Goal: Information Seeking & Learning: Find specific fact

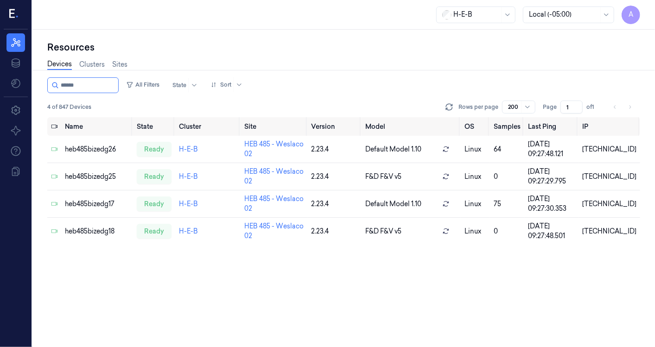
drag, startPoint x: 90, startPoint y: 84, endPoint x: 31, endPoint y: 87, distance: 58.5
click at [31, 87] on div "A Resources Data Settings About Support Documentation H-E-B Local (-05:00) A Re…" at bounding box center [327, 173] width 655 height 347
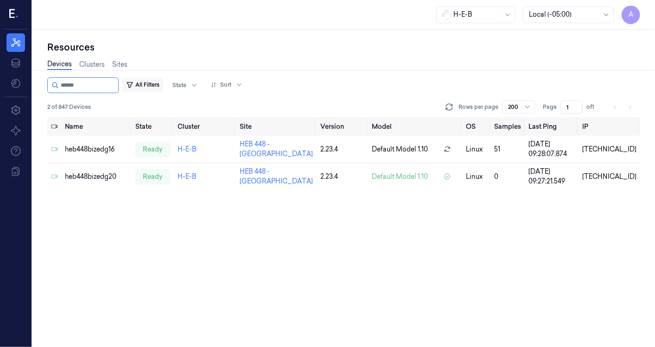
drag, startPoint x: 71, startPoint y: 84, endPoint x: 130, endPoint y: 82, distance: 59.4
click at [130, 82] on div "All Filters State Sort" at bounding box center [146, 85] width 199 height 16
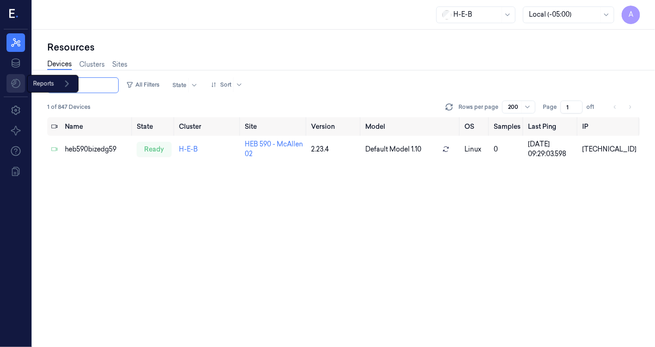
type input "******"
click at [15, 83] on html "A Resources Data Reports Reports Settings About Support Documentation H-E-B Loc…" at bounding box center [327, 173] width 655 height 347
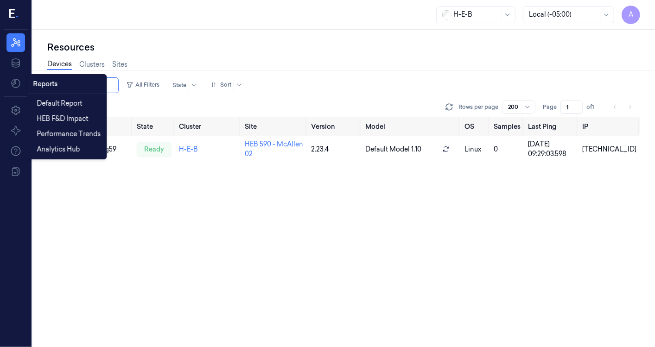
click at [51, 83] on div "Reports" at bounding box center [66, 84] width 75 height 15
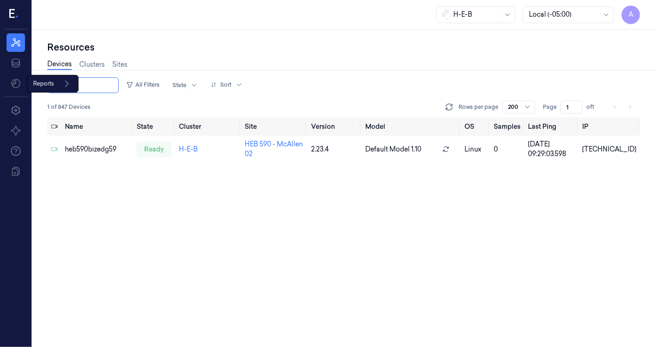
click at [12, 83] on html "A Resources Data Reports Reports Settings About Support Documentation H-E-B Loc…" at bounding box center [327, 173] width 655 height 347
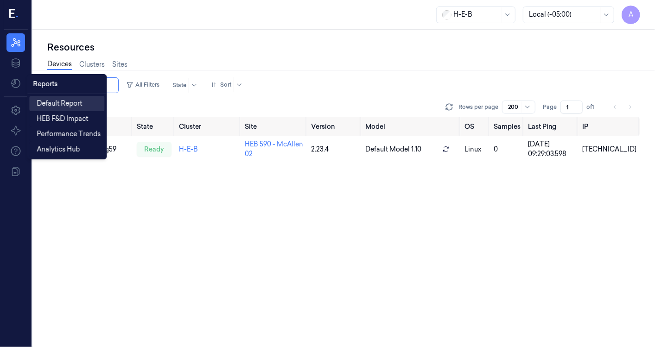
click at [36, 102] on link "Default Report" at bounding box center [66, 103] width 75 height 15
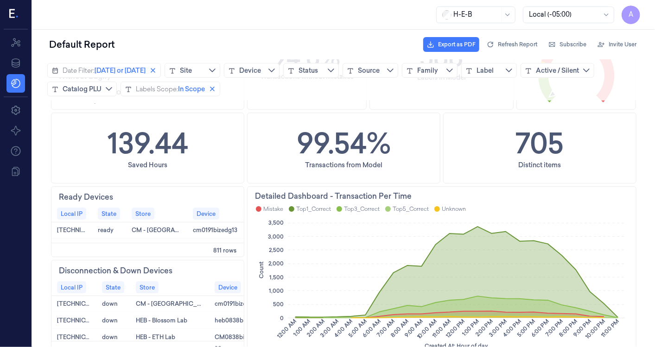
scroll to position [206, 0]
drag, startPoint x: 13, startPoint y: 42, endPoint x: 19, endPoint y: 116, distance: 74.9
click at [13, 42] on icon at bounding box center [15, 42] width 11 height 11
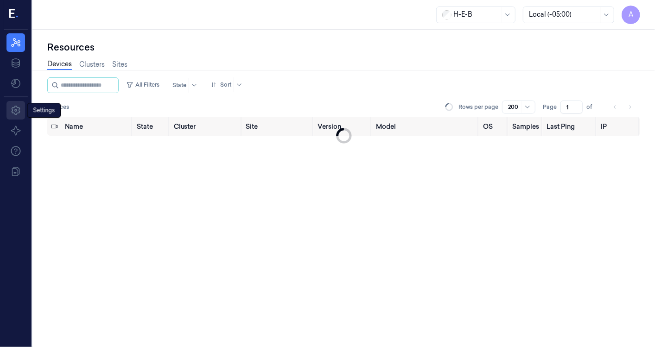
click at [17, 108] on icon at bounding box center [15, 110] width 11 height 11
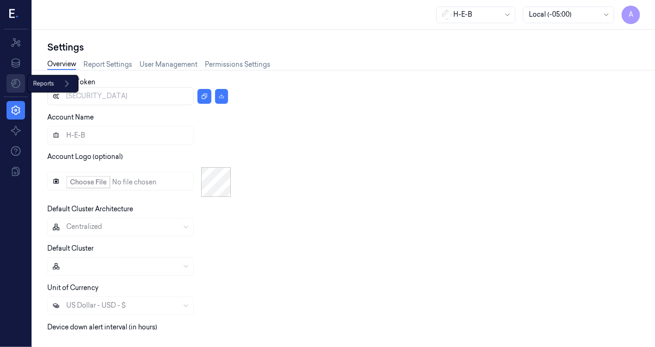
click at [19, 79] on html "A Resources Data Reports Reports Settings About Support Documentation H-E-B Loc…" at bounding box center [327, 173] width 655 height 347
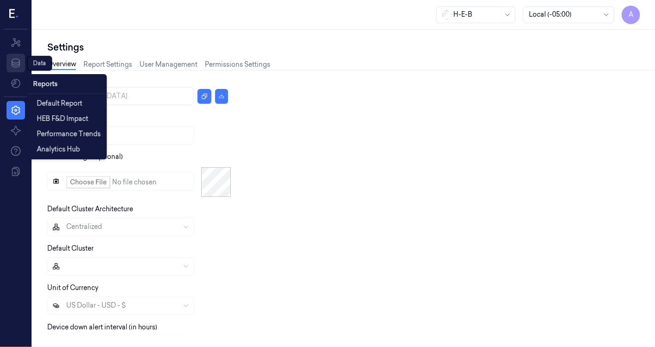
click at [19, 59] on html "A Resources Data Data Data Settings About Support Documentation H-E-B Local (-0…" at bounding box center [327, 173] width 655 height 347
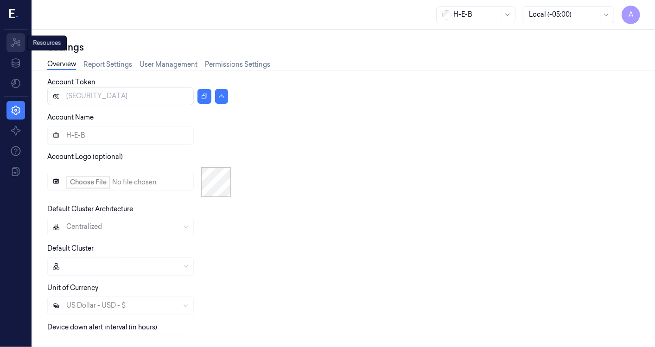
click at [17, 38] on icon at bounding box center [15, 42] width 11 height 11
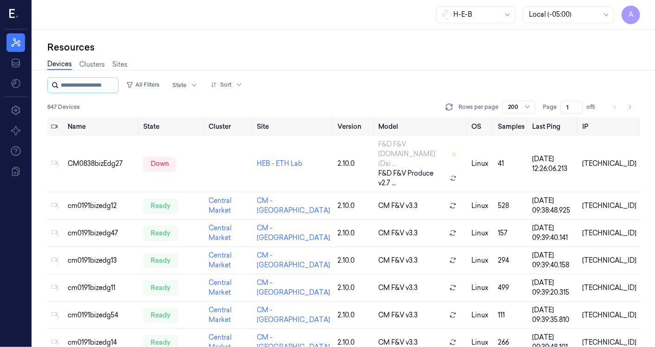
click at [86, 83] on input "string" at bounding box center [89, 85] width 56 height 15
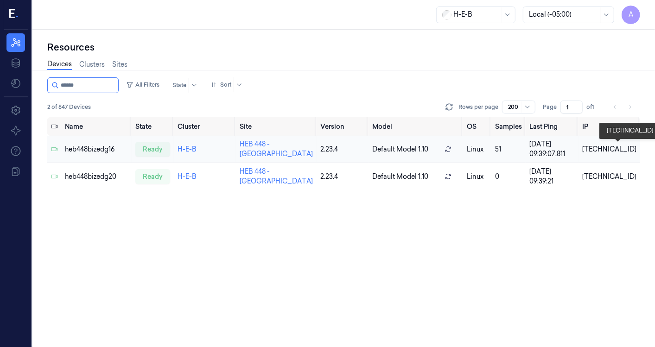
type input "******"
click at [614, 147] on div "[TECHNICAL_ID]" at bounding box center [609, 150] width 54 height 10
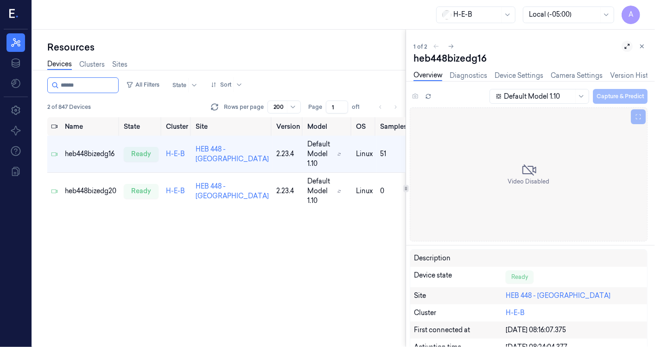
click at [626, 45] on icon at bounding box center [627, 46] width 6 height 6
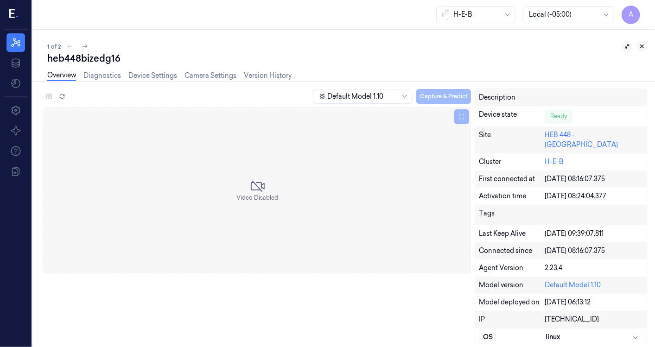
click at [640, 44] on icon at bounding box center [642, 46] width 6 height 6
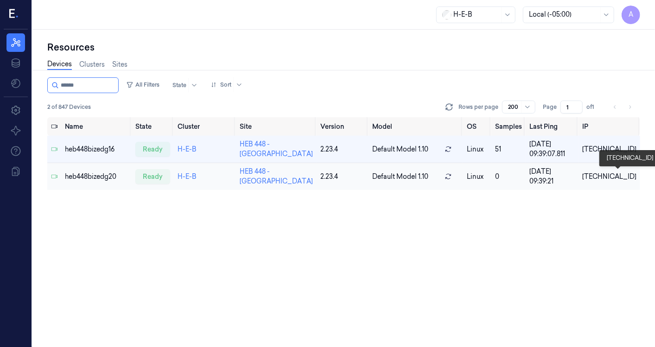
click at [622, 174] on div "[TECHNICAL_ID]" at bounding box center [609, 177] width 54 height 10
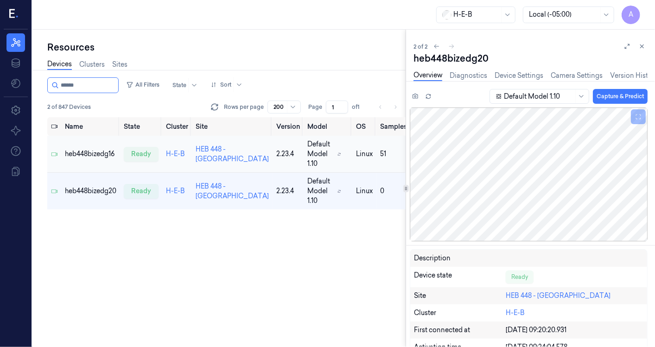
click at [103, 147] on td "heb448bizedg16" at bounding box center [90, 154] width 59 height 37
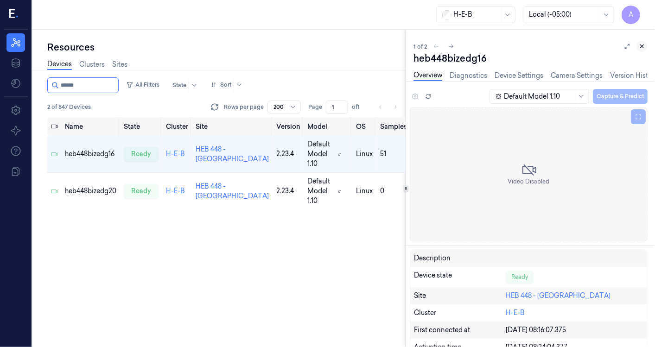
click at [643, 45] on icon at bounding box center [642, 46] width 3 height 3
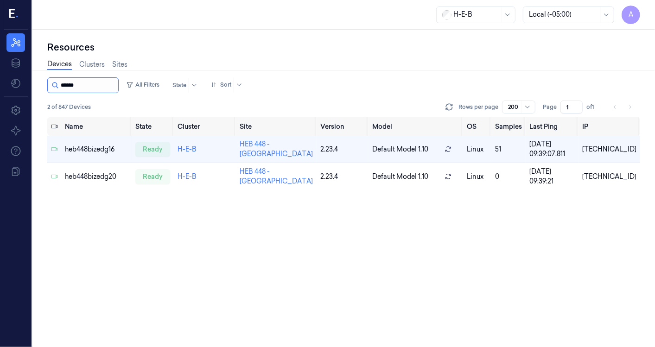
drag, startPoint x: 72, startPoint y: 86, endPoint x: 88, endPoint y: 83, distance: 15.7
click at [88, 83] on input "string" at bounding box center [89, 85] width 56 height 15
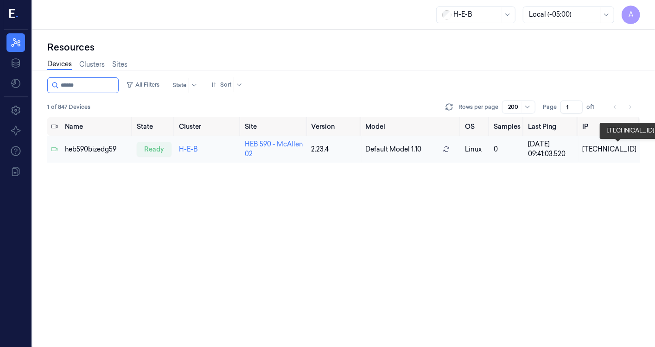
type input "******"
click at [613, 150] on div "[TECHNICAL_ID]" at bounding box center [609, 150] width 54 height 10
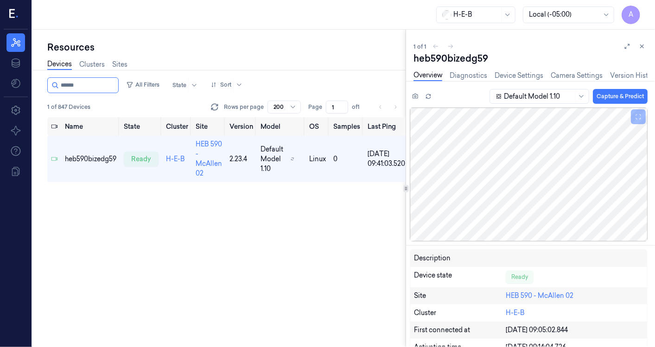
click at [273, 237] on div "Name State Cluster Site Version Model OS Samples Last Ping IP heb590bizedg59 re…" at bounding box center [226, 232] width 358 height 230
drag, startPoint x: 644, startPoint y: 42, endPoint x: 470, endPoint y: 103, distance: 184.5
click at [642, 41] on button at bounding box center [642, 46] width 11 height 11
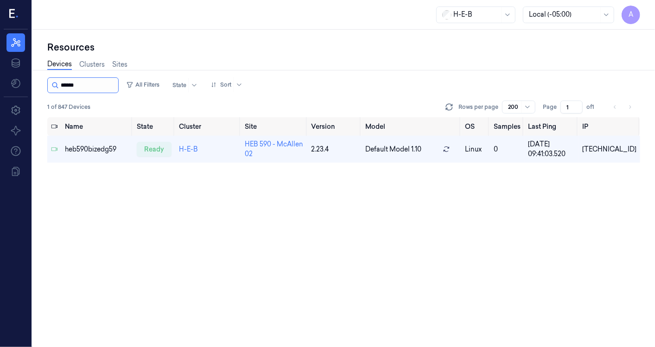
click at [70, 86] on input "string" at bounding box center [89, 85] width 56 height 15
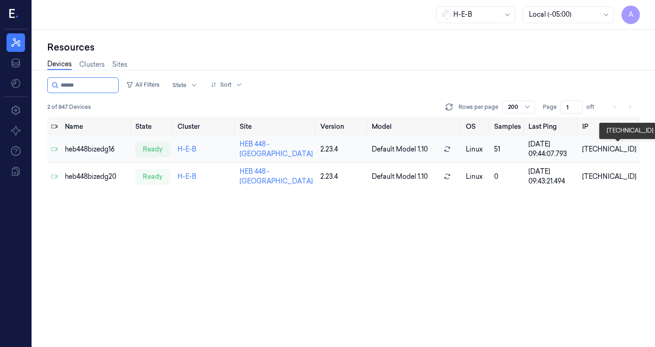
type input "******"
click at [614, 147] on div "[TECHNICAL_ID]" at bounding box center [609, 150] width 54 height 10
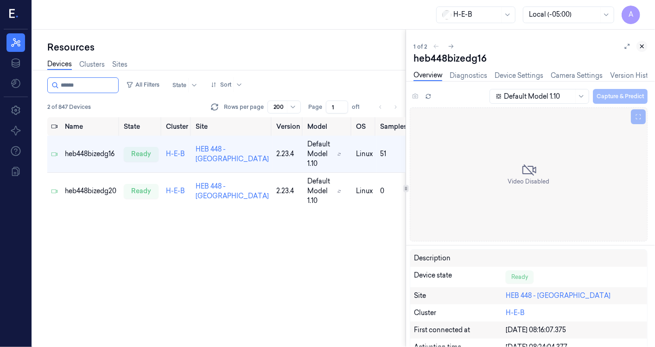
click at [642, 46] on icon at bounding box center [642, 46] width 3 height 3
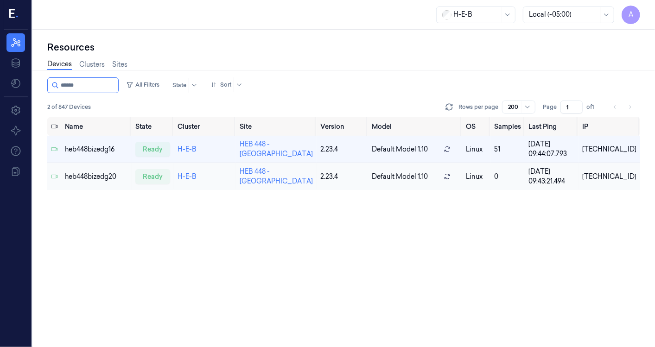
click at [622, 175] on div "[TECHNICAL_ID]" at bounding box center [609, 177] width 54 height 10
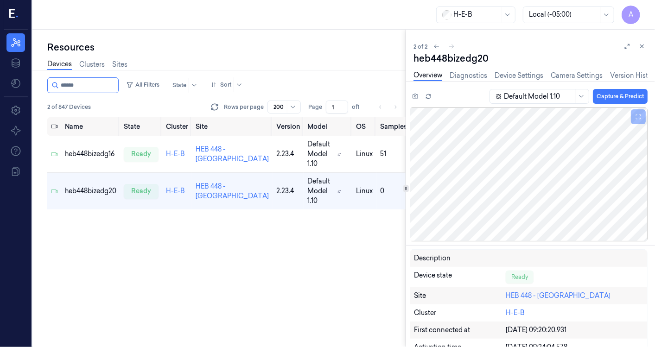
click at [642, 46] on icon at bounding box center [642, 46] width 3 height 3
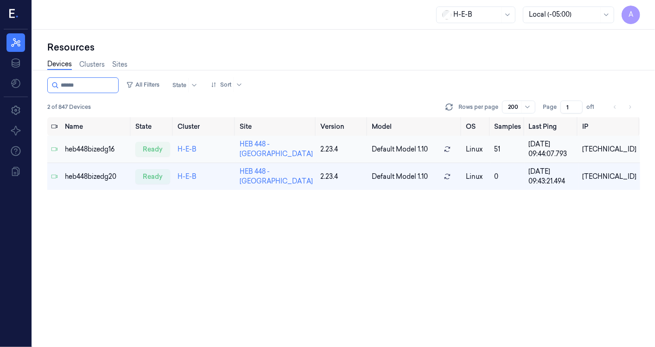
click at [623, 147] on div "[TECHNICAL_ID]" at bounding box center [609, 150] width 54 height 10
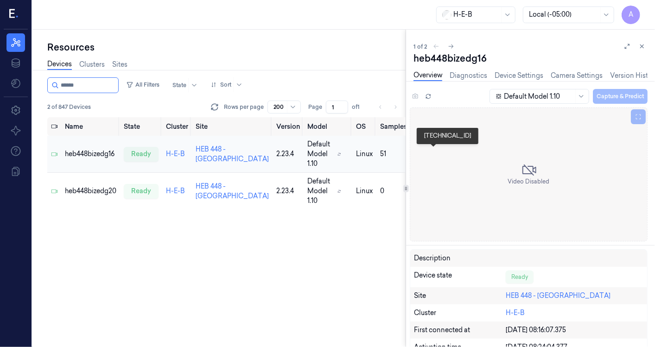
click at [642, 46] on icon at bounding box center [642, 46] width 3 height 3
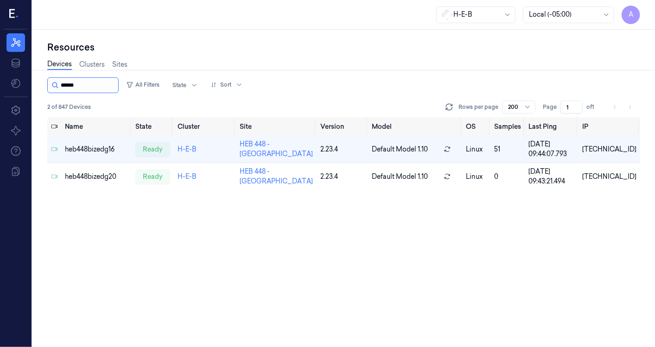
drag, startPoint x: 72, startPoint y: 81, endPoint x: 83, endPoint y: 83, distance: 10.6
click at [83, 83] on input "string" at bounding box center [89, 85] width 56 height 15
drag, startPoint x: 70, startPoint y: 84, endPoint x: 93, endPoint y: 87, distance: 23.0
click at [93, 87] on input "string" at bounding box center [89, 85] width 56 height 15
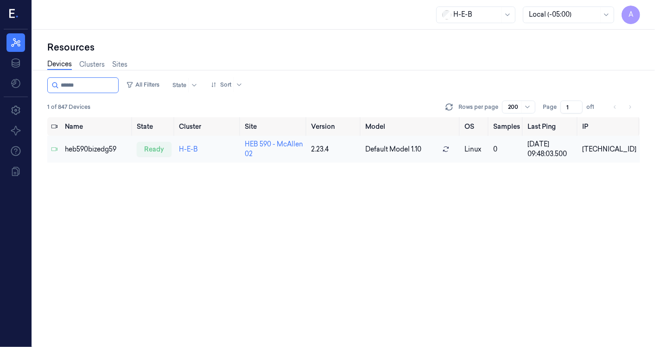
type input "******"
click at [615, 149] on div "[TECHNICAL_ID]" at bounding box center [609, 150] width 54 height 10
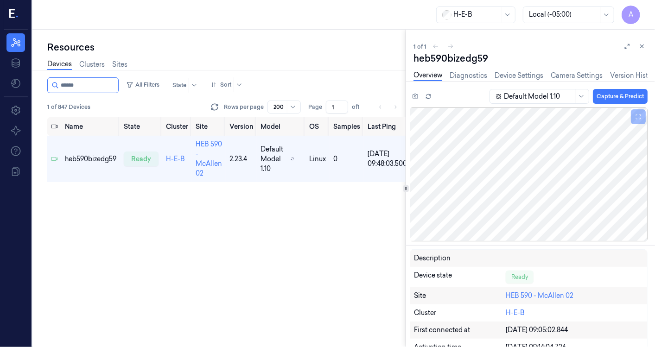
click at [642, 46] on icon at bounding box center [642, 46] width 3 height 3
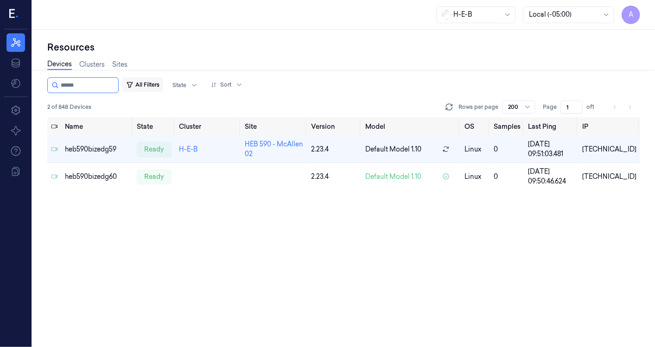
drag, startPoint x: 70, startPoint y: 82, endPoint x: 144, endPoint y: 80, distance: 74.7
click at [144, 80] on div "All Filters State Sort" at bounding box center [146, 85] width 199 height 16
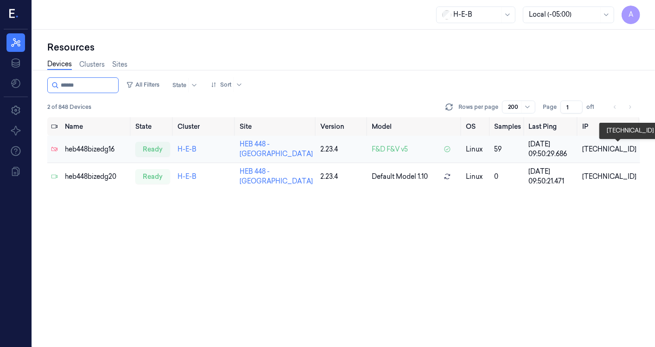
type input "******"
click at [609, 148] on div "[TECHNICAL_ID]" at bounding box center [609, 150] width 54 height 10
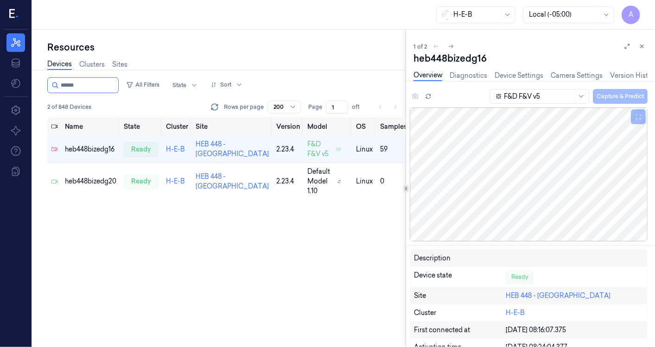
click at [237, 316] on div "Name State Cluster Site Version Model OS Samples Last Ping IP heb448bizedg16 re…" at bounding box center [226, 232] width 358 height 230
drag, startPoint x: 643, startPoint y: 57, endPoint x: 643, endPoint y: 30, distance: 26.9
drag, startPoint x: 643, startPoint y: 30, endPoint x: 337, endPoint y: 29, distance: 306.1
click at [337, 29] on div "H-E-B Local (-05:00) A" at bounding box center [343, 15] width 623 height 30
click at [640, 46] on icon at bounding box center [642, 46] width 6 height 6
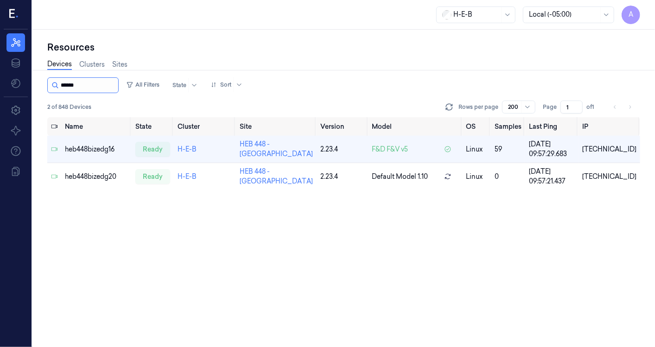
drag, startPoint x: 72, startPoint y: 84, endPoint x: 117, endPoint y: 81, distance: 45.1
click at [116, 81] on input "string" at bounding box center [89, 85] width 56 height 15
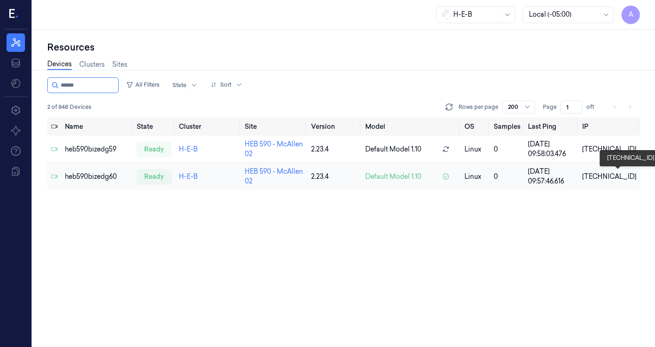
click at [615, 172] on div "[TECHNICAL_ID]" at bounding box center [609, 177] width 54 height 10
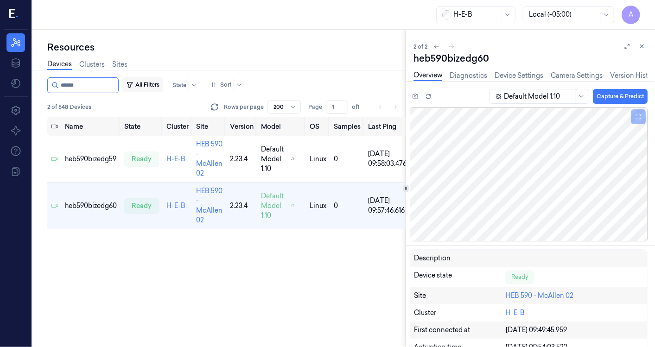
drag, startPoint x: 70, startPoint y: 83, endPoint x: 139, endPoint y: 86, distance: 68.7
click at [139, 86] on div "All Filters State Sort" at bounding box center [146, 85] width 199 height 16
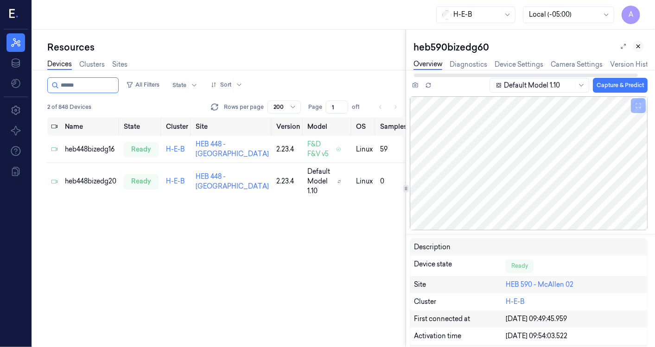
type input "******"
click at [638, 45] on icon at bounding box center [638, 46] width 6 height 6
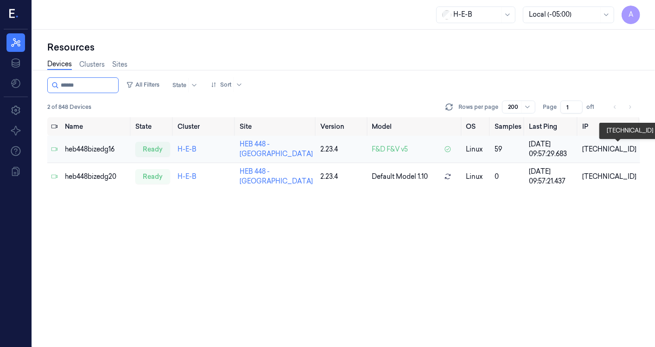
click at [619, 147] on div "[TECHNICAL_ID]" at bounding box center [609, 150] width 54 height 10
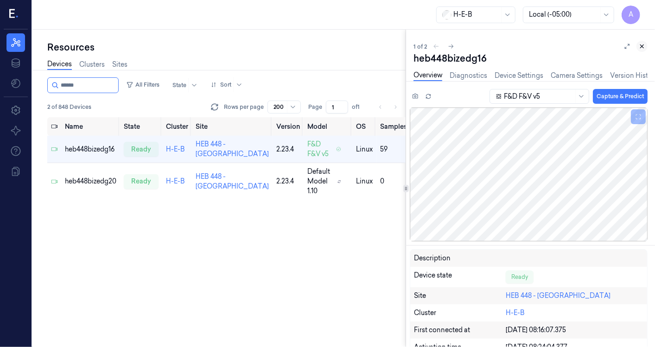
click at [646, 45] on icon at bounding box center [642, 46] width 6 height 6
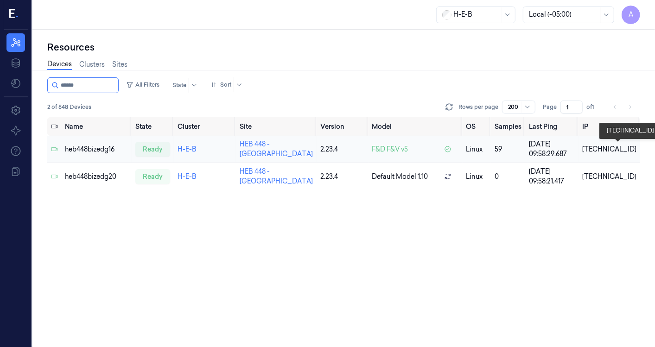
click at [619, 146] on div "[TECHNICAL_ID]" at bounding box center [609, 150] width 54 height 10
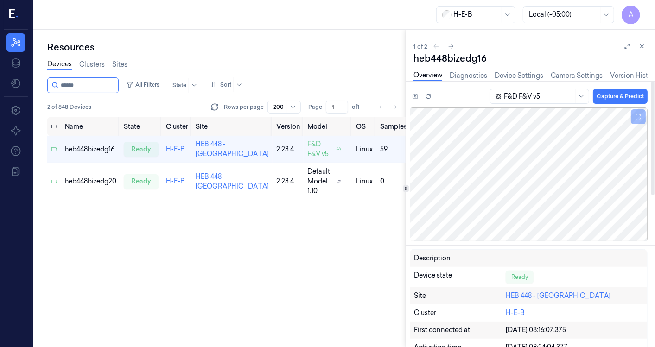
click at [322, 252] on div "Name State Cluster Site Version Model OS Samples Last Ping IP heb448bizedg16 re…" at bounding box center [226, 232] width 358 height 230
click at [642, 43] on button at bounding box center [642, 46] width 11 height 11
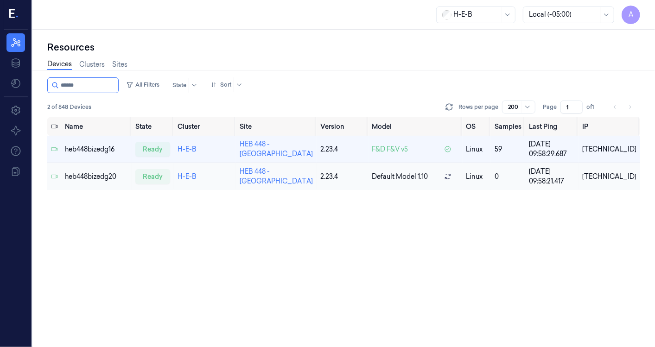
click at [254, 180] on td "HEB 448 - [GEOGRAPHIC_DATA]" at bounding box center [276, 176] width 81 height 27
click at [269, 223] on div "All Filters State Sort 2 of 848 Devices Rows per page 200 Page 1 of 1 Name Stat…" at bounding box center [343, 212] width 593 height 270
drag, startPoint x: 69, startPoint y: 88, endPoint x: 160, endPoint y: 93, distance: 91.5
click at [160, 93] on div "All Filters State Sort 2 of 848 Devices Rows per page 200 Page 1 of 1" at bounding box center [343, 97] width 593 height 40
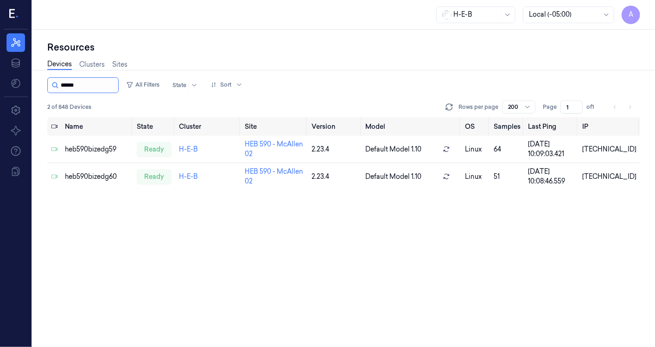
drag, startPoint x: 72, startPoint y: 83, endPoint x: 110, endPoint y: 81, distance: 38.1
click at [110, 81] on input "string" at bounding box center [89, 85] width 56 height 15
type input "******"
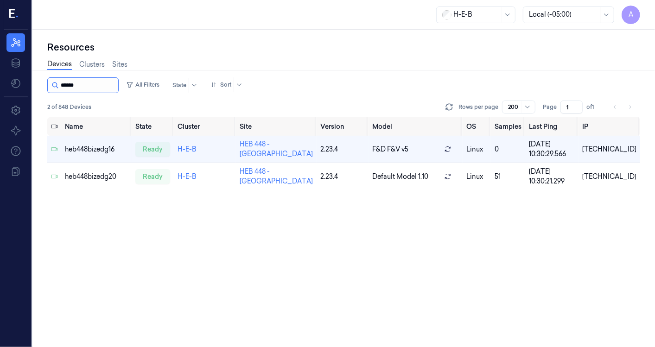
drag, startPoint x: 68, startPoint y: 81, endPoint x: 123, endPoint y: 88, distance: 55.6
click at [116, 88] on input "string" at bounding box center [89, 85] width 56 height 15
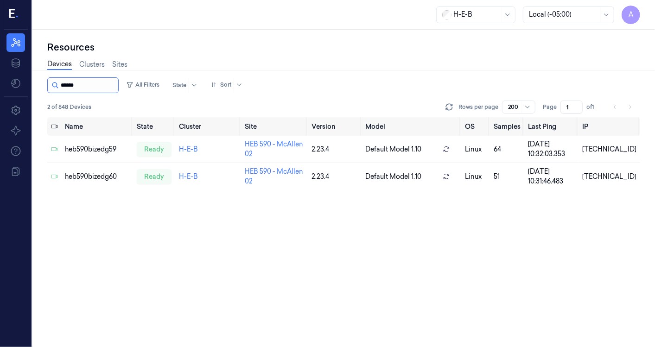
drag, startPoint x: 71, startPoint y: 82, endPoint x: 102, endPoint y: 86, distance: 31.3
click at [102, 86] on input "string" at bounding box center [89, 85] width 56 height 15
type input "******"
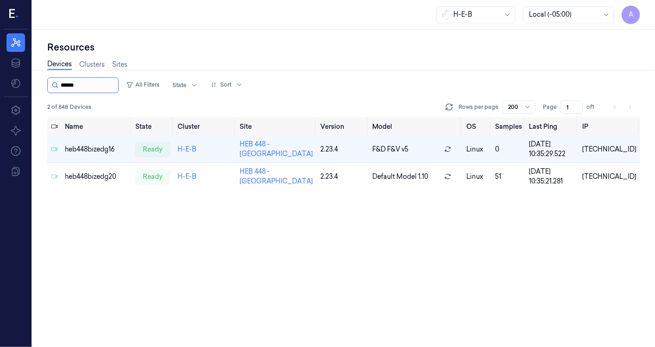
drag, startPoint x: 70, startPoint y: 85, endPoint x: 102, endPoint y: 87, distance: 32.1
click at [102, 87] on input "string" at bounding box center [89, 85] width 56 height 15
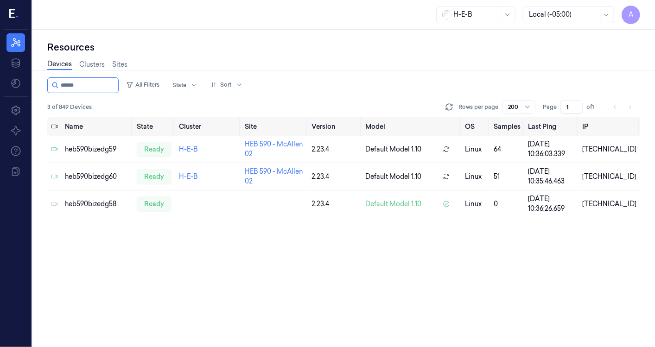
type input "******"
click at [24, 80] on nav "Resources Data Reports Reports" at bounding box center [16, 62] width 28 height 59
drag, startPoint x: 72, startPoint y: 85, endPoint x: 82, endPoint y: 87, distance: 9.6
click at [82, 87] on input "string" at bounding box center [89, 85] width 56 height 15
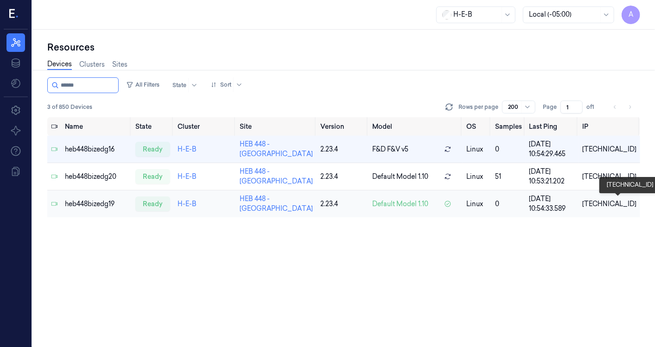
type input "******"
click at [612, 205] on div "[TECHNICAL_ID]" at bounding box center [609, 204] width 54 height 10
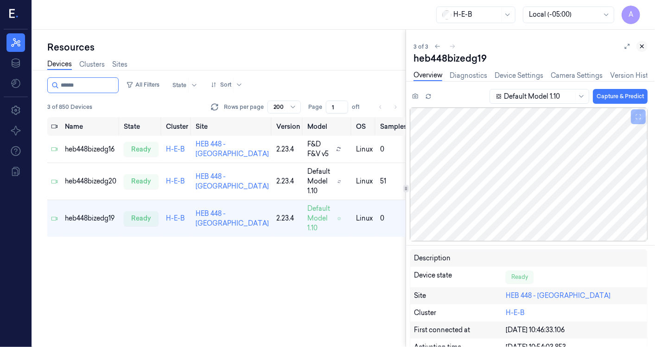
click at [641, 43] on icon at bounding box center [642, 46] width 6 height 6
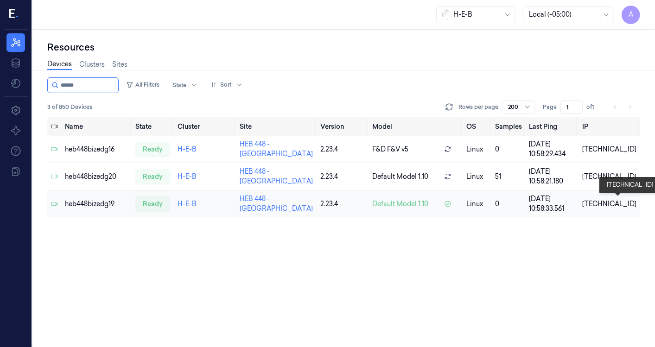
click at [615, 201] on div "[TECHNICAL_ID]" at bounding box center [609, 204] width 54 height 10
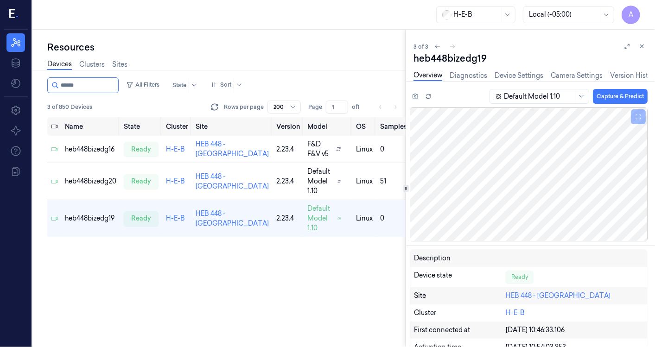
drag, startPoint x: 88, startPoint y: 86, endPoint x: -2, endPoint y: 84, distance: 90.4
click at [0, 84] on html "A Resources Data Settings About Support Documentation H-E-B Local (-05:00) A Re…" at bounding box center [327, 173] width 655 height 347
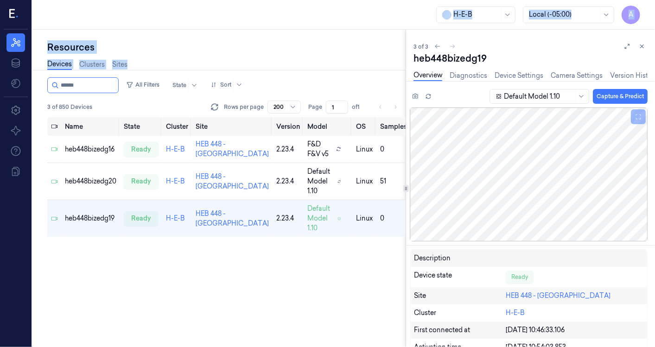
click at [0, 84] on html "A Resources Data Settings About Support Documentation H-E-B Local (-05:00) A Re…" at bounding box center [327, 173] width 655 height 347
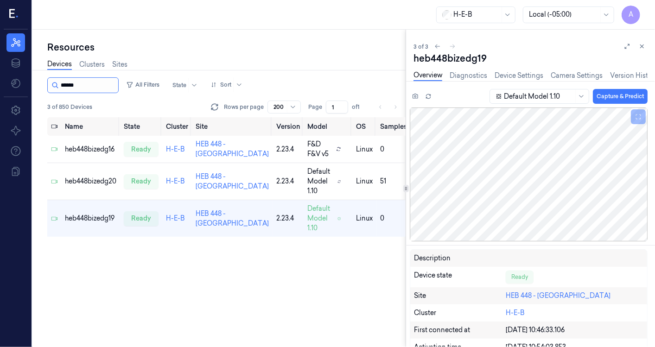
drag, startPoint x: 68, startPoint y: 85, endPoint x: 114, endPoint y: 85, distance: 45.9
click at [114, 85] on input "string" at bounding box center [89, 85] width 56 height 15
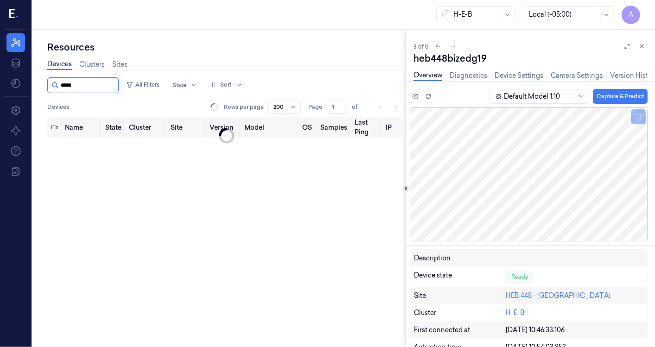
type input "******"
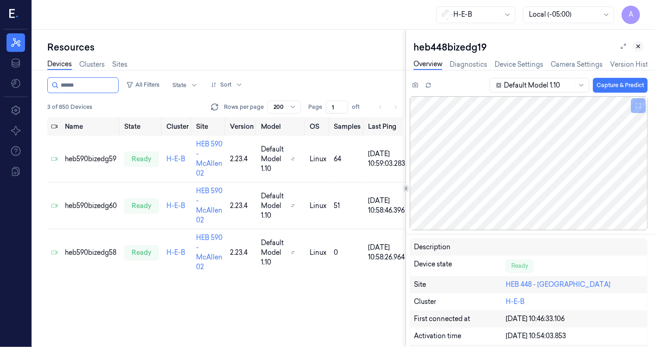
click at [640, 49] on icon at bounding box center [638, 46] width 6 height 6
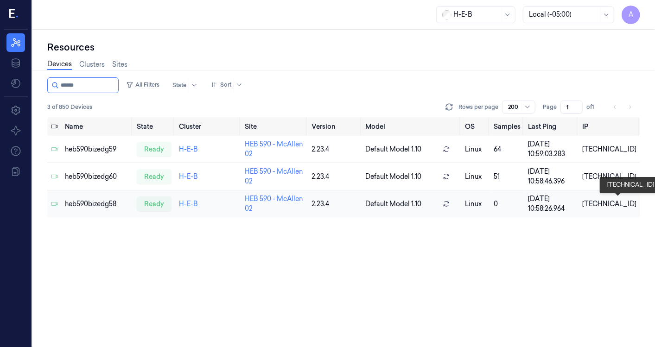
click at [620, 200] on div "[TECHNICAL_ID]" at bounding box center [609, 204] width 54 height 10
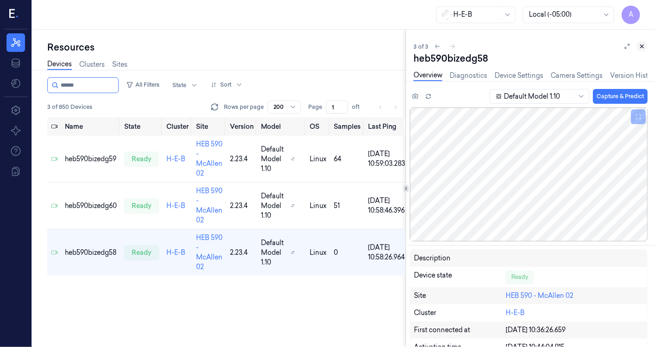
click at [641, 48] on icon at bounding box center [642, 46] width 6 height 6
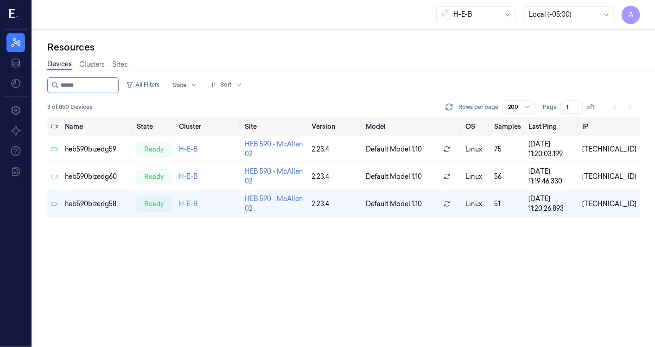
drag, startPoint x: 70, startPoint y: 83, endPoint x: 182, endPoint y: 59, distance: 114.4
click at [182, 59] on div "Resources Devices Clusters Sites All Filters State Sort 3 of 850 Devices Rows p…" at bounding box center [343, 194] width 593 height 307
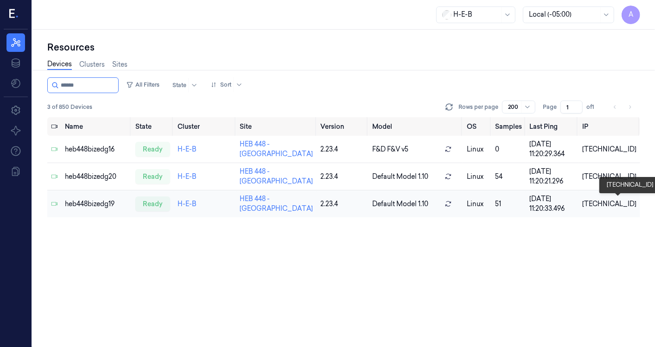
click at [616, 199] on div "[TECHNICAL_ID]" at bounding box center [609, 204] width 54 height 10
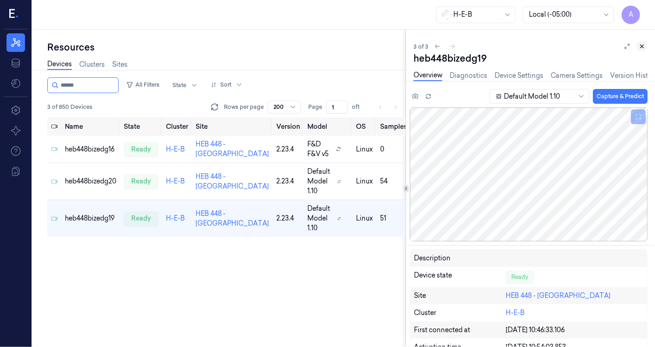
click at [642, 45] on icon at bounding box center [642, 46] width 6 height 6
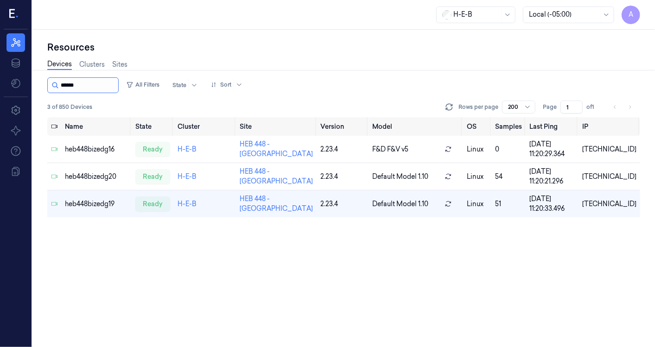
drag, startPoint x: 70, startPoint y: 83, endPoint x: 115, endPoint y: 82, distance: 44.1
click at [115, 82] on input "string" at bounding box center [89, 85] width 56 height 15
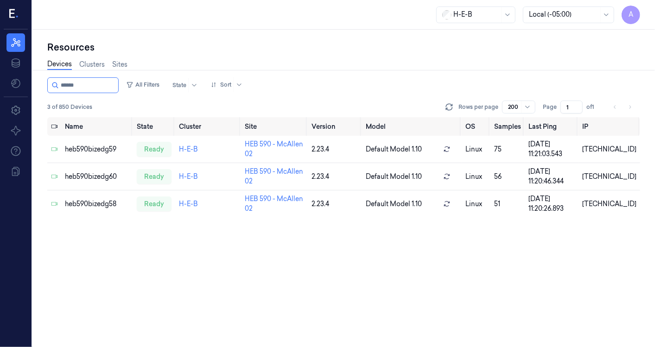
type input "******"
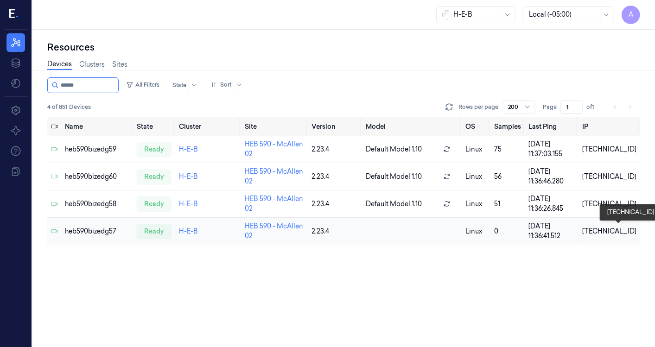
click at [606, 228] on div "[TECHNICAL_ID]" at bounding box center [609, 232] width 54 height 10
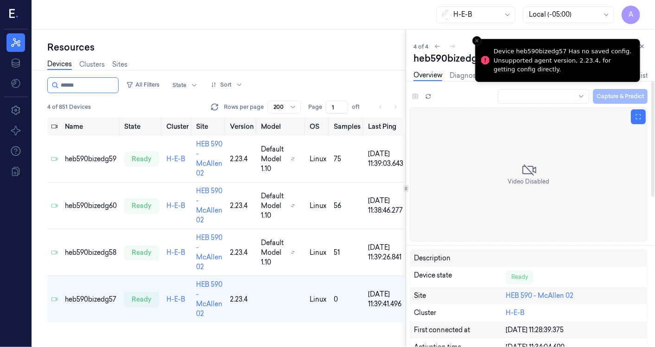
click at [251, 45] on div "Resources" at bounding box center [226, 47] width 358 height 13
click at [642, 46] on icon at bounding box center [642, 46] width 3 height 3
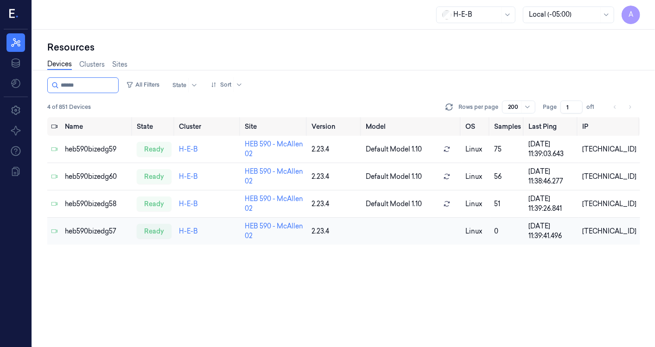
click at [613, 224] on td "[TECHNICAL_ID]" at bounding box center [610, 231] width 62 height 27
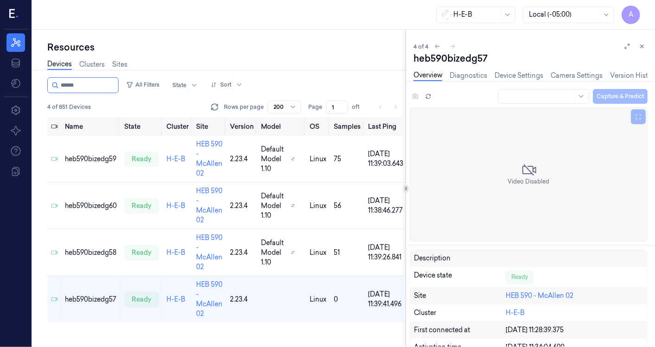
click at [336, 30] on div "Resources Devices Clusters Sites All Filters State Sort 4 of 851 Devices Rows p…" at bounding box center [218, 189] width 373 height 318
click at [261, 23] on div "H-E-B Local (-05:00) A" at bounding box center [343, 15] width 623 height 30
click at [643, 45] on icon at bounding box center [642, 46] width 6 height 6
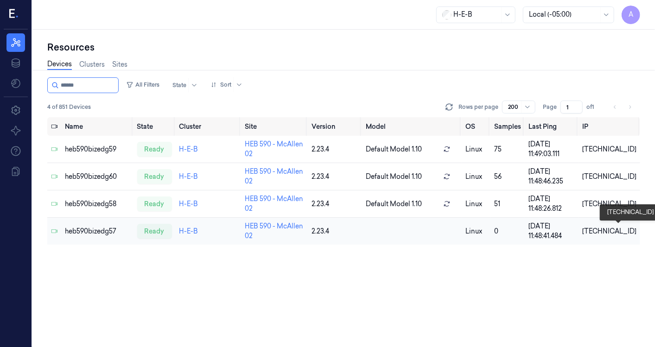
click at [608, 229] on div "[TECHNICAL_ID]" at bounding box center [609, 232] width 54 height 10
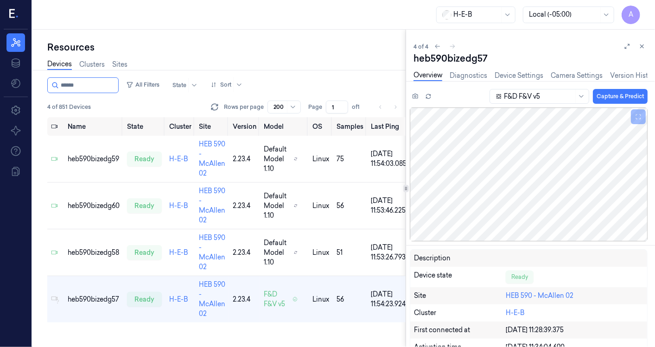
click at [644, 44] on icon at bounding box center [642, 46] width 6 height 6
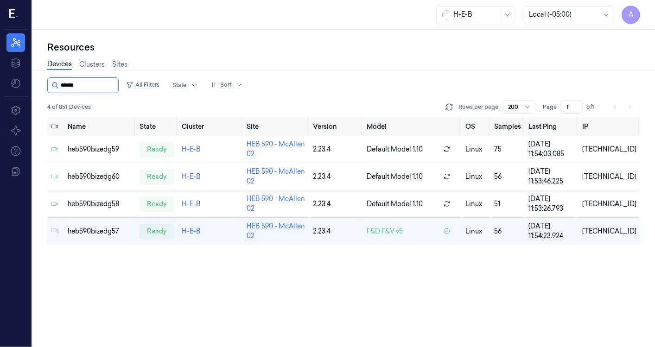
drag, startPoint x: 71, startPoint y: 83, endPoint x: 95, endPoint y: 84, distance: 23.3
click at [95, 84] on input "string" at bounding box center [89, 85] width 56 height 15
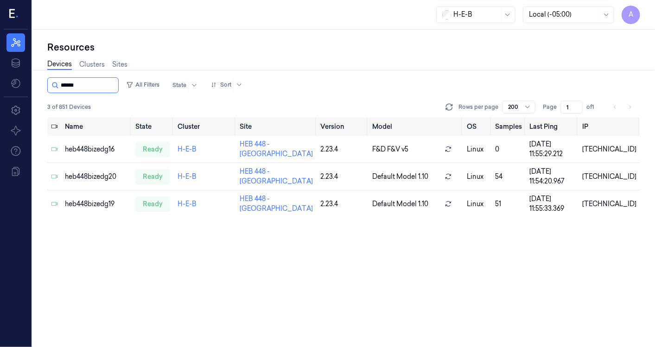
drag, startPoint x: 71, startPoint y: 84, endPoint x: 101, endPoint y: 86, distance: 29.7
click at [101, 86] on input "string" at bounding box center [89, 85] width 56 height 15
type input "******"
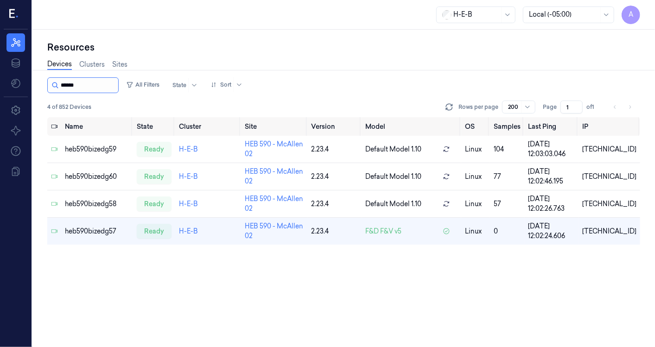
click at [90, 85] on input "string" at bounding box center [89, 85] width 56 height 15
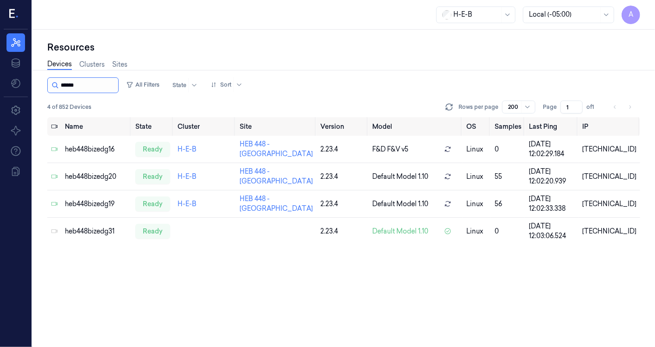
type input "******"
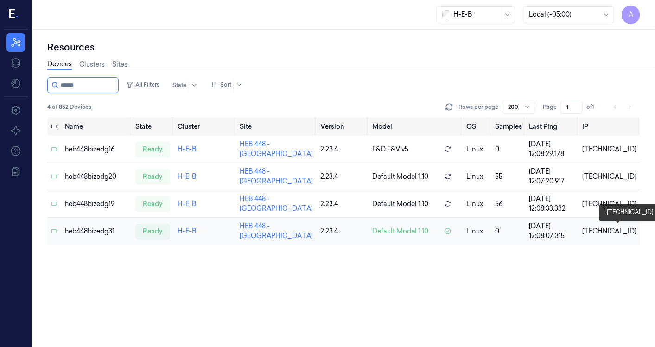
click at [624, 229] on div "[TECHNICAL_ID]" at bounding box center [609, 232] width 54 height 10
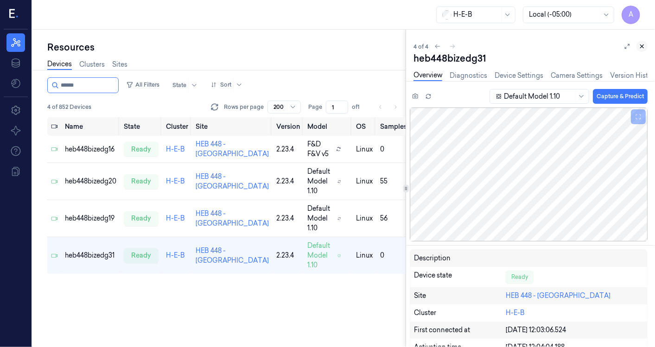
click at [641, 44] on icon at bounding box center [642, 46] width 6 height 6
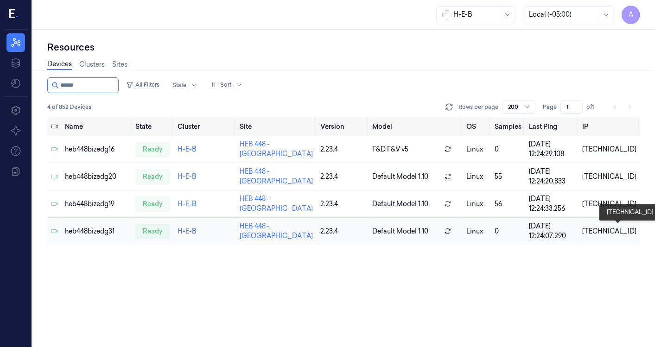
drag, startPoint x: 625, startPoint y: 228, endPoint x: 632, endPoint y: 223, distance: 8.6
click at [632, 223] on td "[TECHNICAL_ID]" at bounding box center [610, 231] width 62 height 27
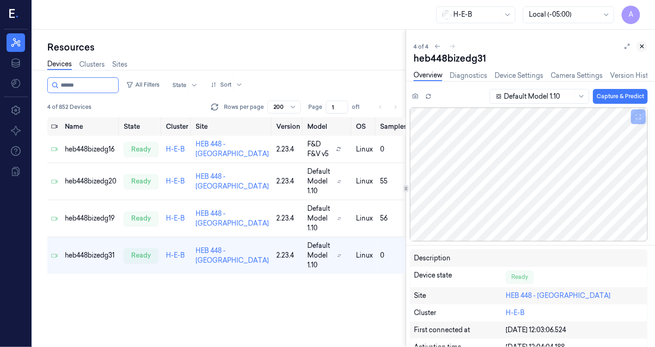
click at [645, 49] on icon at bounding box center [642, 46] width 6 height 6
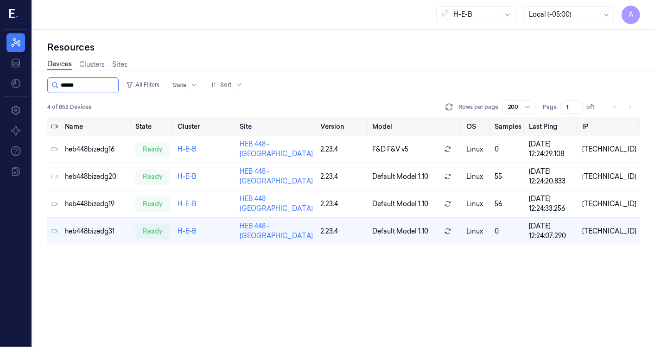
drag, startPoint x: 70, startPoint y: 87, endPoint x: 88, endPoint y: 88, distance: 18.1
click at [88, 88] on input "string" at bounding box center [89, 85] width 56 height 15
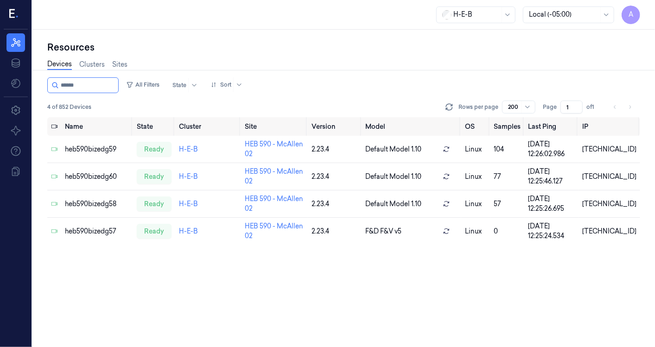
type input "******"
click at [71, 80] on icon at bounding box center [66, 83] width 11 height 11
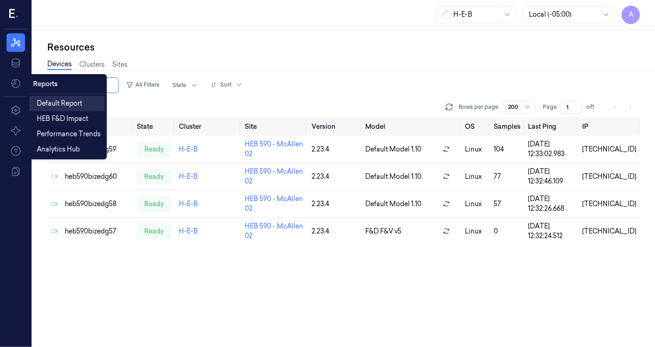
click at [65, 101] on span "Default Report" at bounding box center [59, 104] width 45 height 10
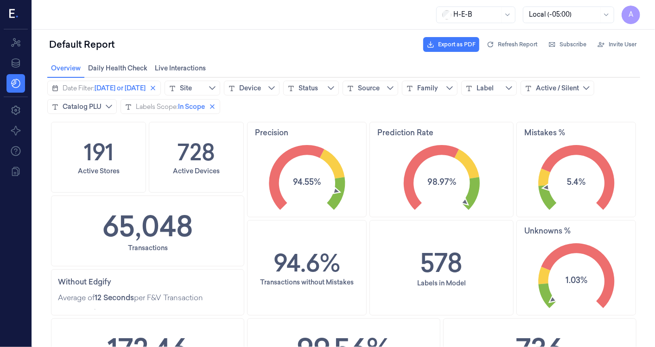
click at [65, 100] on button "Catalog PLU" at bounding box center [82, 106] width 70 height 15
click at [223, 42] on div "Default Report Export as PDF Refresh Report Subscribe Invite User" at bounding box center [343, 44] width 593 height 22
click at [17, 108] on icon at bounding box center [15, 110] width 11 height 11
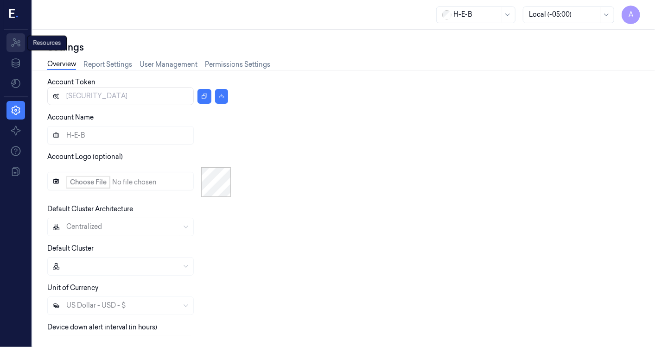
click at [19, 34] on link "Resources" at bounding box center [15, 42] width 19 height 19
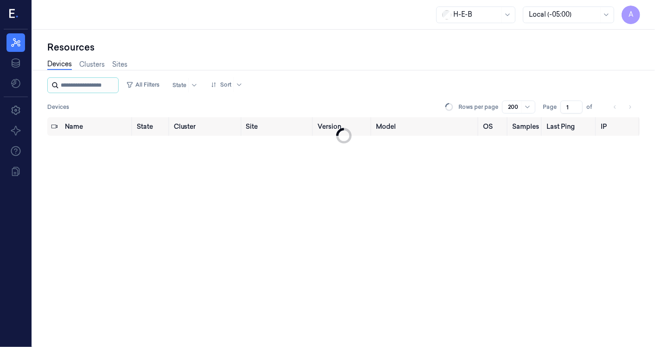
click at [73, 84] on input "string" at bounding box center [89, 85] width 56 height 15
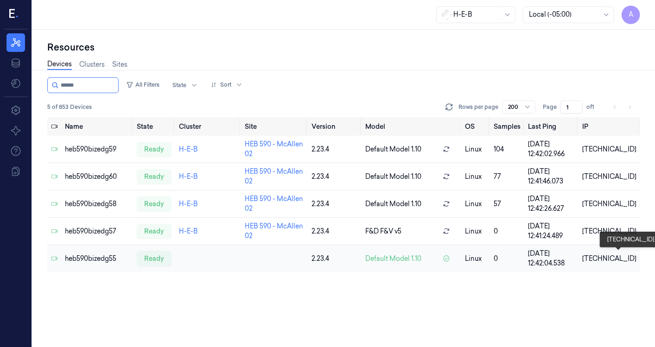
type input "******"
click at [614, 257] on div "[TECHNICAL_ID]" at bounding box center [609, 259] width 54 height 10
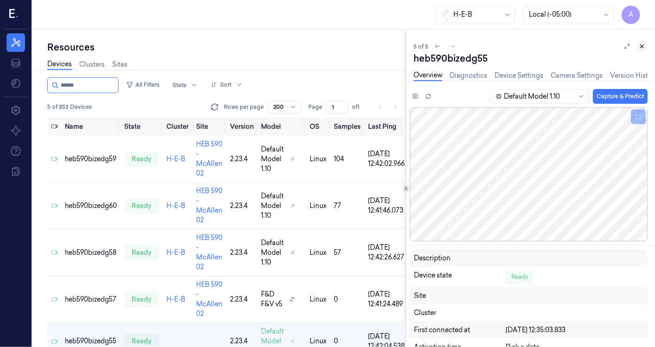
click at [645, 43] on icon at bounding box center [642, 46] width 6 height 6
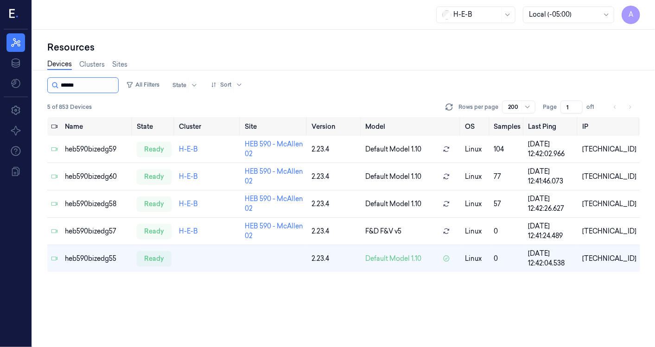
drag, startPoint x: 70, startPoint y: 82, endPoint x: 87, endPoint y: 82, distance: 16.7
click at [87, 82] on input "string" at bounding box center [89, 85] width 56 height 15
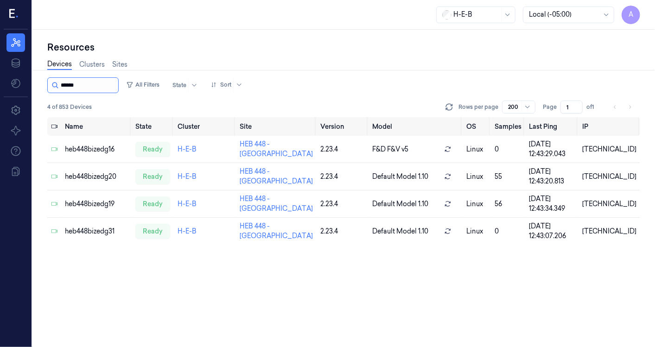
type input "******"
click at [71, 81] on input "string" at bounding box center [89, 85] width 56 height 15
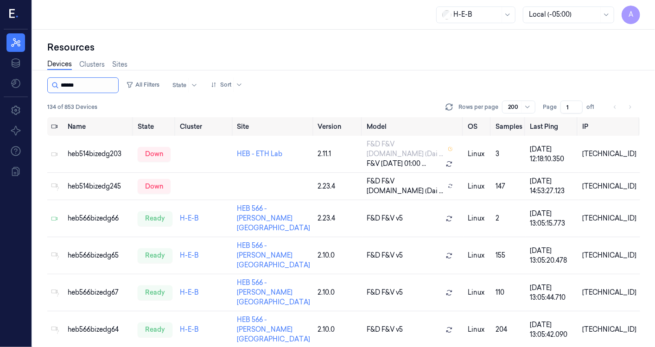
scroll to position [324, 0]
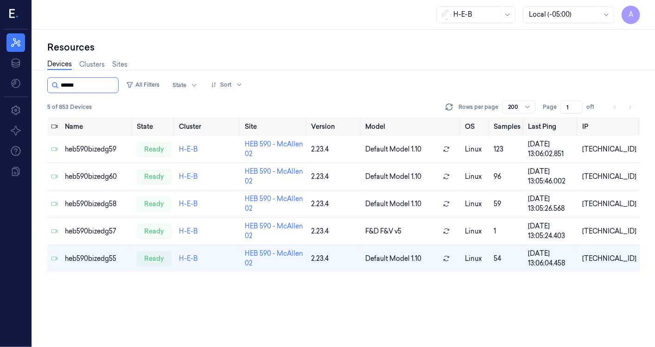
type input "******"
drag, startPoint x: 71, startPoint y: 87, endPoint x: 105, endPoint y: 83, distance: 34.5
click at [105, 83] on input "string" at bounding box center [89, 85] width 56 height 15
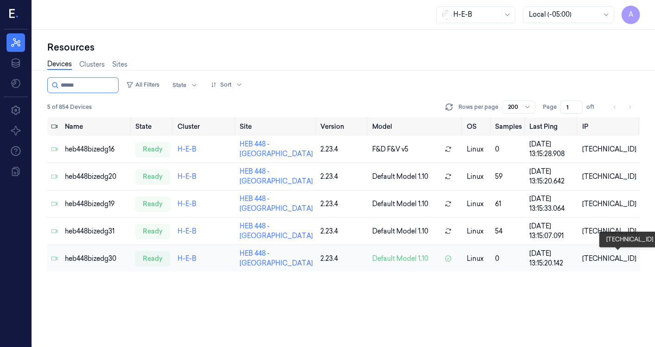
type input "******"
click at [616, 256] on div "[TECHNICAL_ID]" at bounding box center [609, 259] width 54 height 10
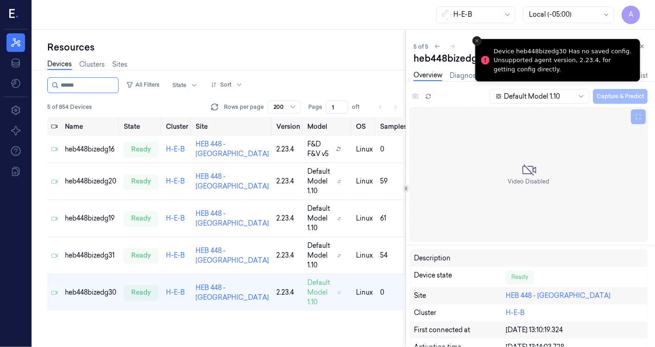
click at [476, 36] on button "Close toast" at bounding box center [477, 40] width 9 height 9
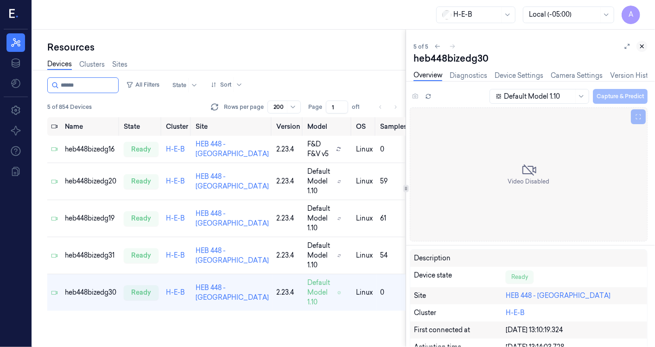
click at [642, 45] on icon at bounding box center [642, 46] width 6 height 6
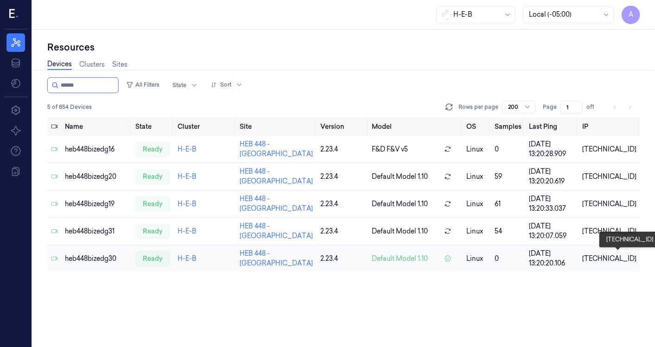
click at [611, 258] on div "[TECHNICAL_ID]" at bounding box center [609, 259] width 54 height 10
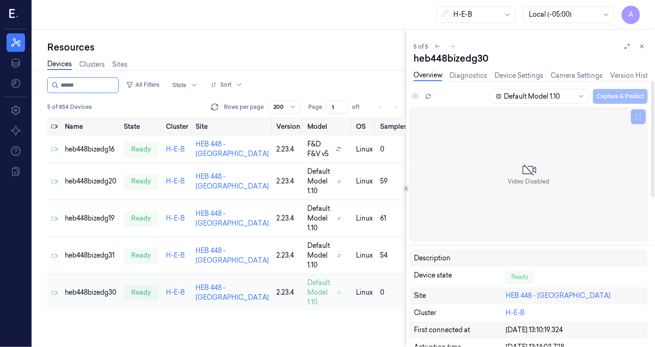
click at [611, 258] on div at bounding box center [575, 258] width 138 height 8
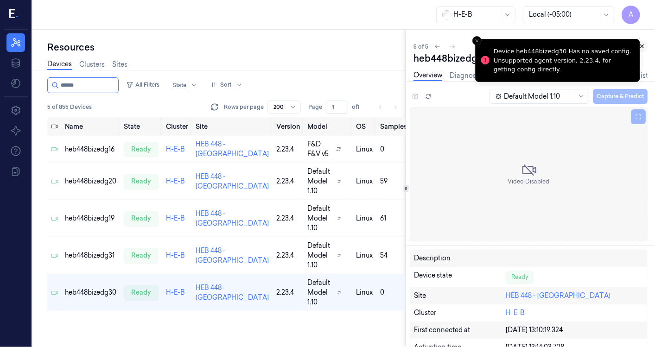
click at [645, 44] on icon at bounding box center [642, 46] width 6 height 6
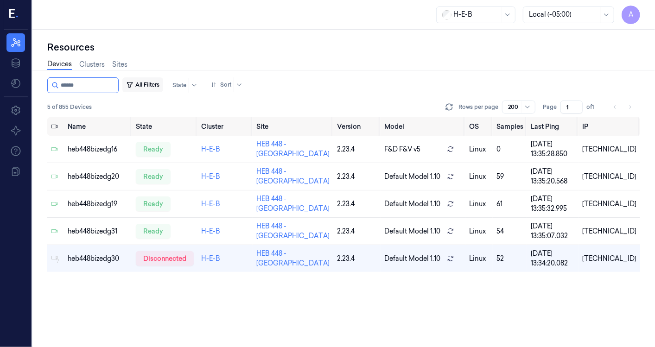
drag, startPoint x: 71, startPoint y: 86, endPoint x: 131, endPoint y: 83, distance: 59.9
click at [131, 83] on div "All Filters State Sort" at bounding box center [146, 85] width 199 height 16
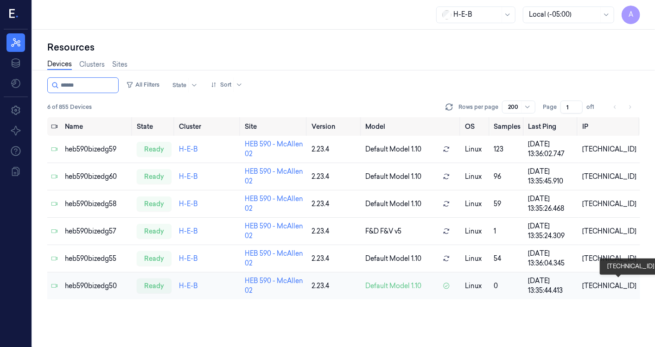
click at [618, 282] on div "[TECHNICAL_ID]" at bounding box center [609, 287] width 54 height 10
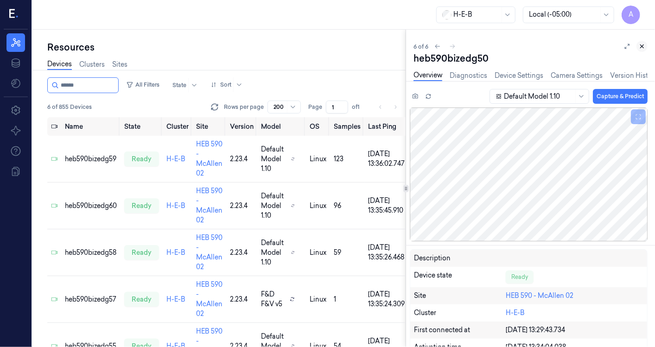
click at [640, 44] on icon at bounding box center [642, 46] width 6 height 6
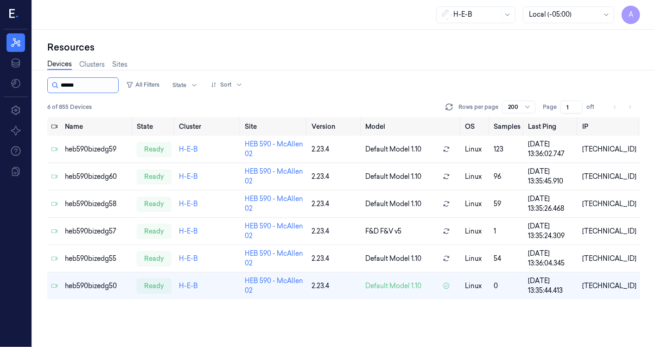
drag, startPoint x: 70, startPoint y: 84, endPoint x: 87, endPoint y: 81, distance: 16.6
click at [87, 81] on input "string" at bounding box center [89, 85] width 56 height 15
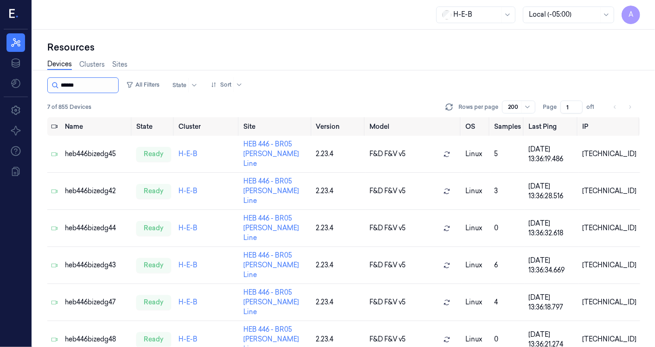
click at [79, 83] on input "string" at bounding box center [89, 85] width 56 height 15
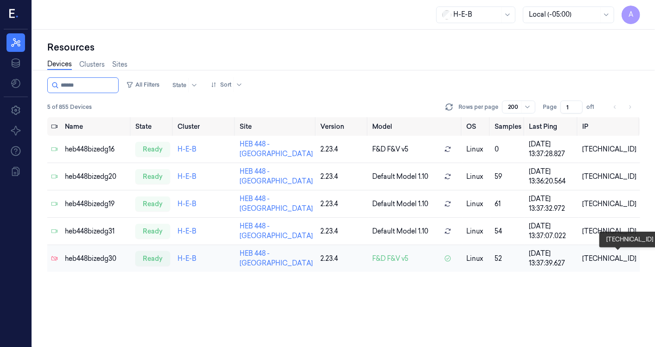
type input "******"
click at [617, 254] on div "[TECHNICAL_ID]" at bounding box center [609, 259] width 54 height 10
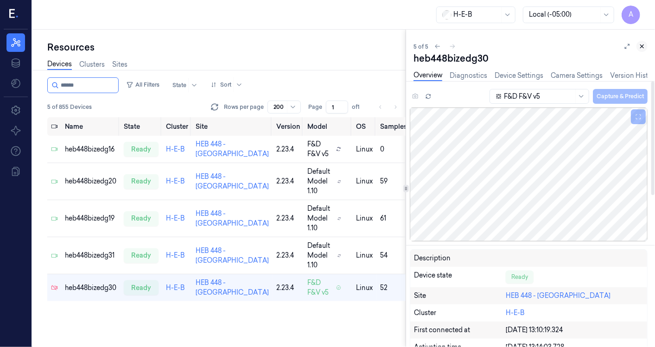
click at [642, 46] on icon at bounding box center [642, 46] width 3 height 3
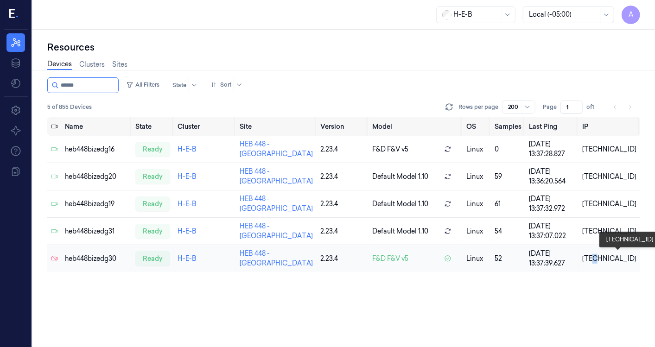
drag, startPoint x: 608, startPoint y: 254, endPoint x: 613, endPoint y: 250, distance: 5.9
click at [613, 250] on td "[TECHNICAL_ID]" at bounding box center [610, 258] width 62 height 27
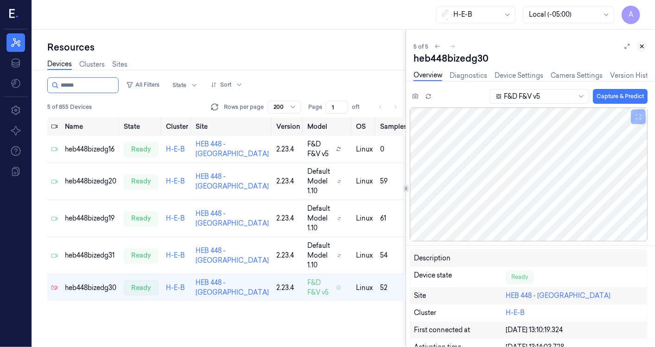
click at [641, 45] on icon at bounding box center [642, 46] width 3 height 3
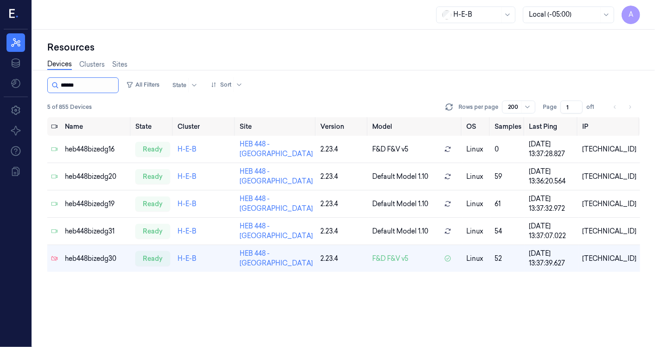
click at [70, 84] on input "string" at bounding box center [89, 85] width 56 height 15
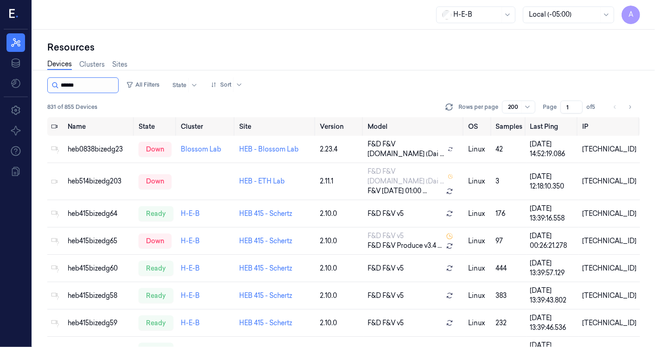
scroll to position [25, 0]
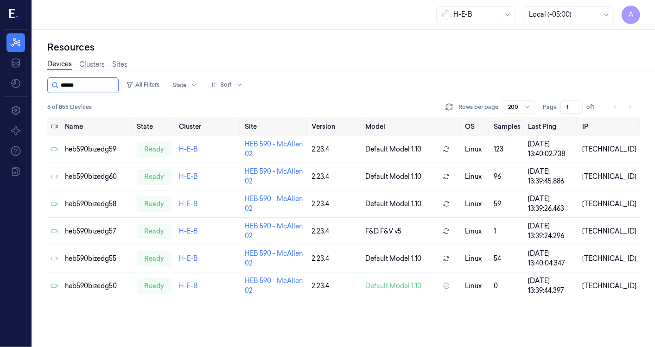
type input "******"
